Goal: Task Accomplishment & Management: Use online tool/utility

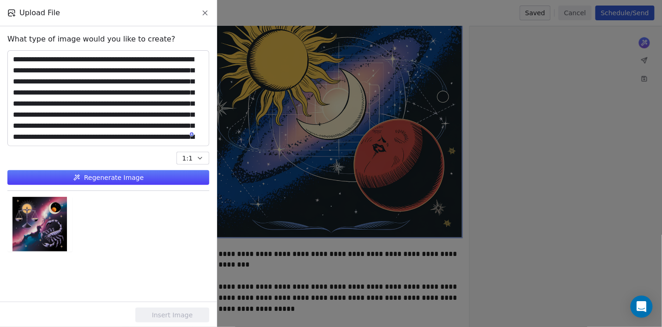
scroll to position [106, 0]
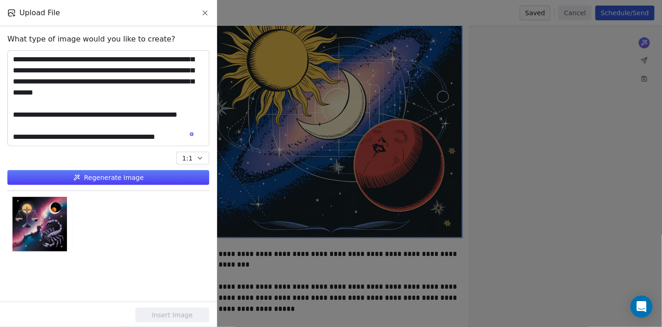
click at [163, 133] on textarea "**********" at bounding box center [108, 98] width 201 height 95
click at [123, 179] on button "Regenerate Image" at bounding box center [108, 177] width 202 height 15
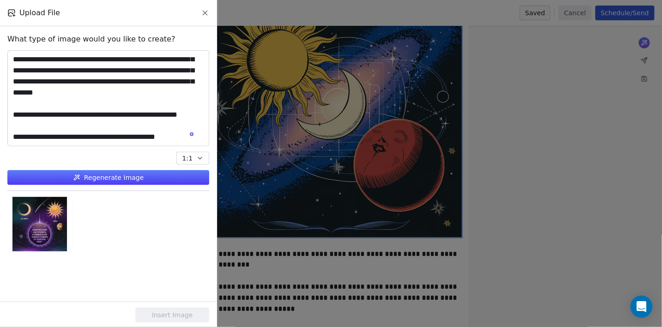
click at [117, 180] on button "Regenerate Image" at bounding box center [108, 177] width 202 height 15
click at [111, 182] on button "Regenerate Image" at bounding box center [108, 177] width 202 height 15
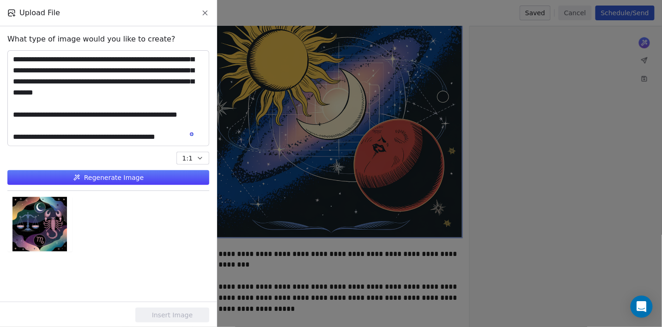
click at [111, 181] on button "Regenerate Image" at bounding box center [108, 177] width 202 height 15
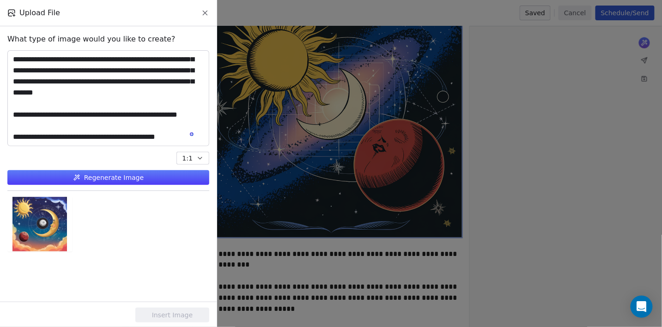
click at [127, 176] on button "Regenerate Image" at bounding box center [108, 177] width 202 height 15
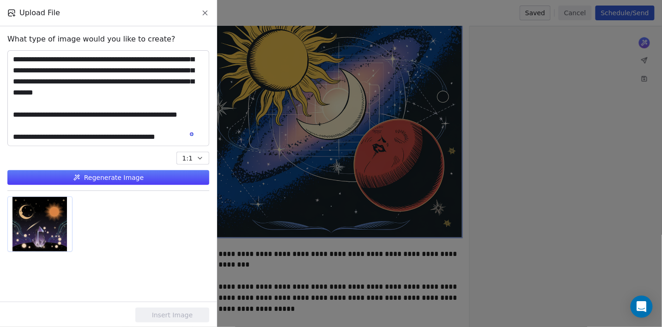
click at [58, 230] on div at bounding box center [40, 224] width 64 height 55
click at [139, 129] on textarea "**********" at bounding box center [108, 98] width 201 height 95
click at [176, 314] on button "Insert Image" at bounding box center [172, 315] width 74 height 15
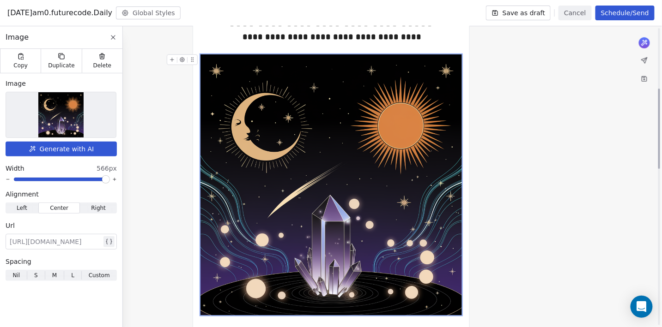
scroll to position [0, 0]
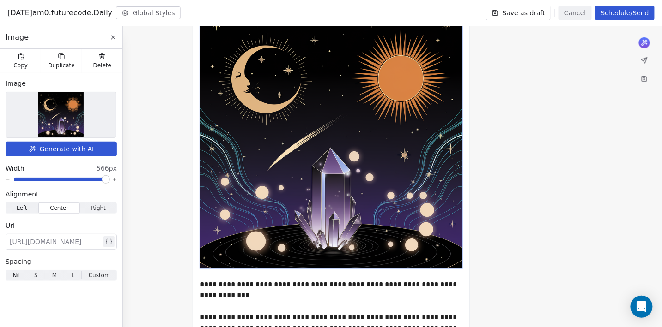
click at [92, 150] on button "Generate with AI" at bounding box center [61, 149] width 111 height 15
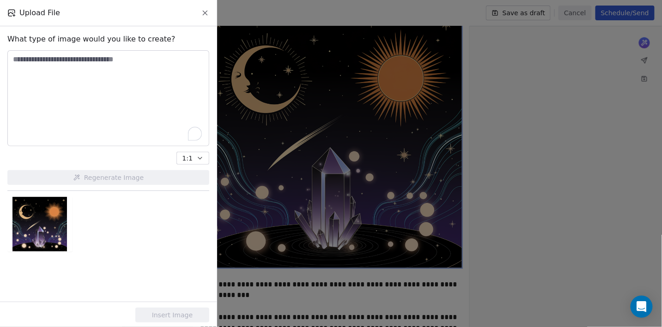
click at [110, 99] on textarea "To enrich screen reader interactions, please activate Accessibility in Grammarl…" at bounding box center [108, 98] width 201 height 95
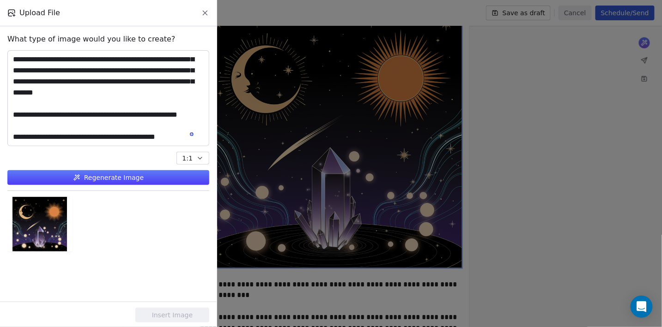
type textarea "**********"
click at [122, 176] on button "Regenerate Image" at bounding box center [108, 177] width 202 height 15
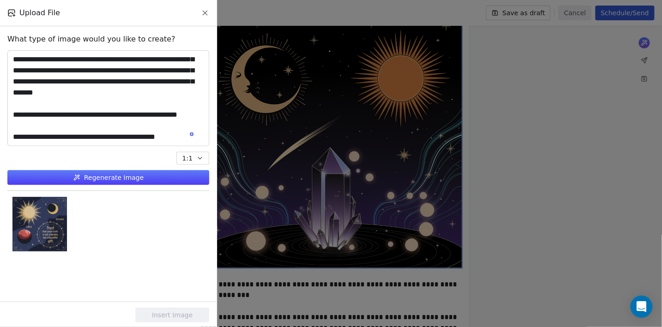
click at [127, 180] on button "Regenerate Image" at bounding box center [108, 177] width 202 height 15
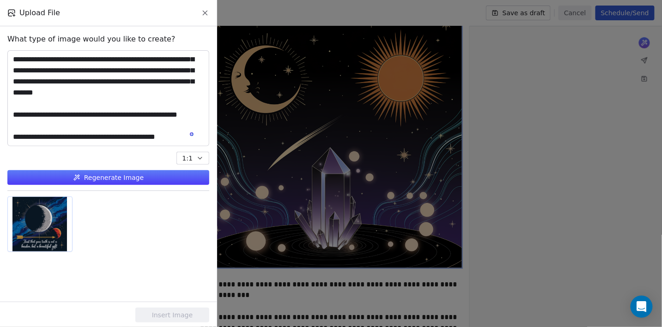
click at [53, 214] on div at bounding box center [40, 224] width 64 height 55
click at [158, 313] on button "Insert Image" at bounding box center [172, 315] width 74 height 15
